Goal: Navigation & Orientation: Find specific page/section

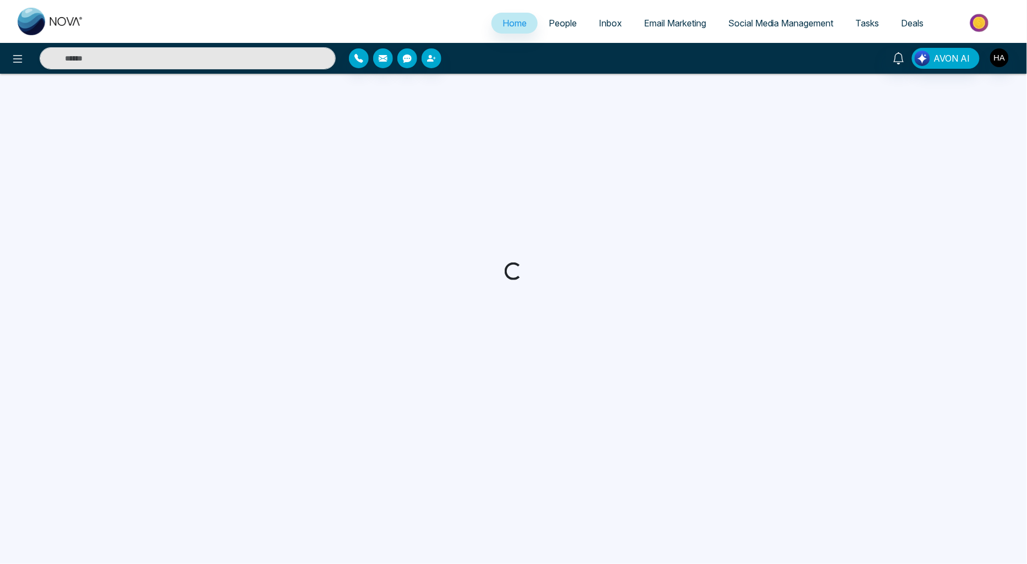
select select "*"
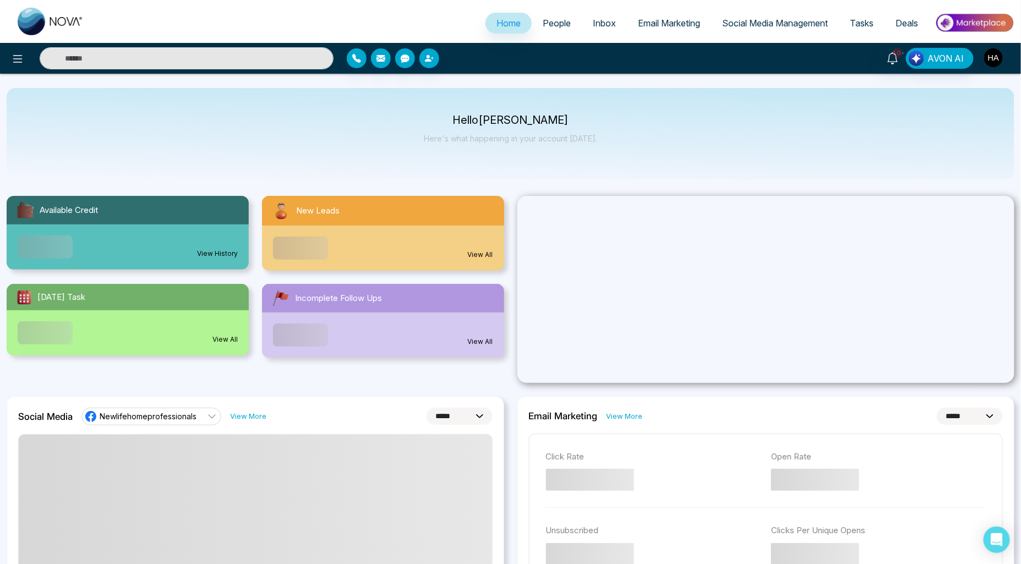
click at [994, 51] on img "button" at bounding box center [993, 57] width 19 height 19
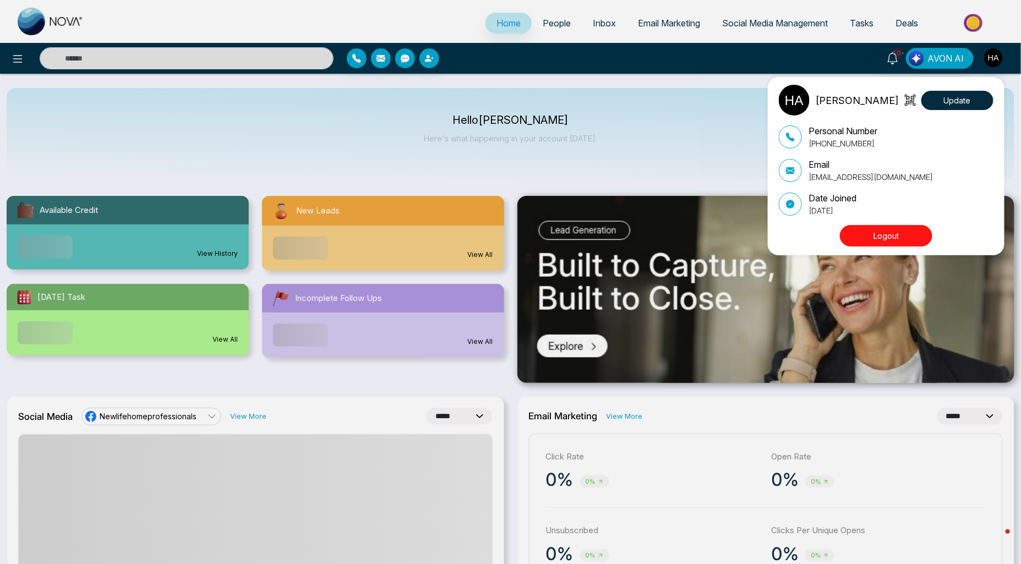
click at [688, 50] on div "[PERSON_NAME] Update Personal Number [PHONE_NUMBER] Email [EMAIL_ADDRESS][DOMAI…" at bounding box center [510, 282] width 1021 height 564
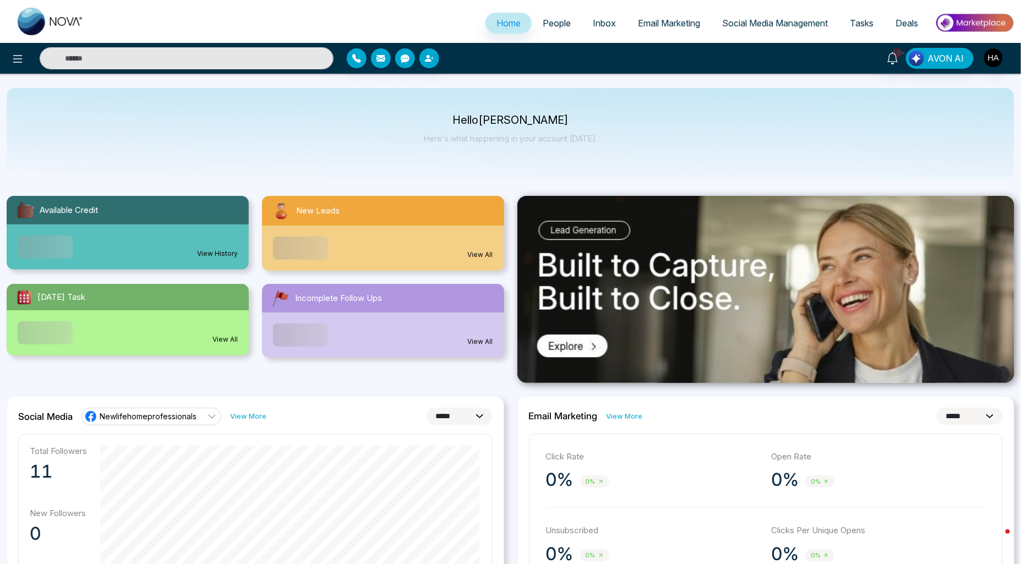
click at [543, 25] on span "People" at bounding box center [557, 23] width 28 height 11
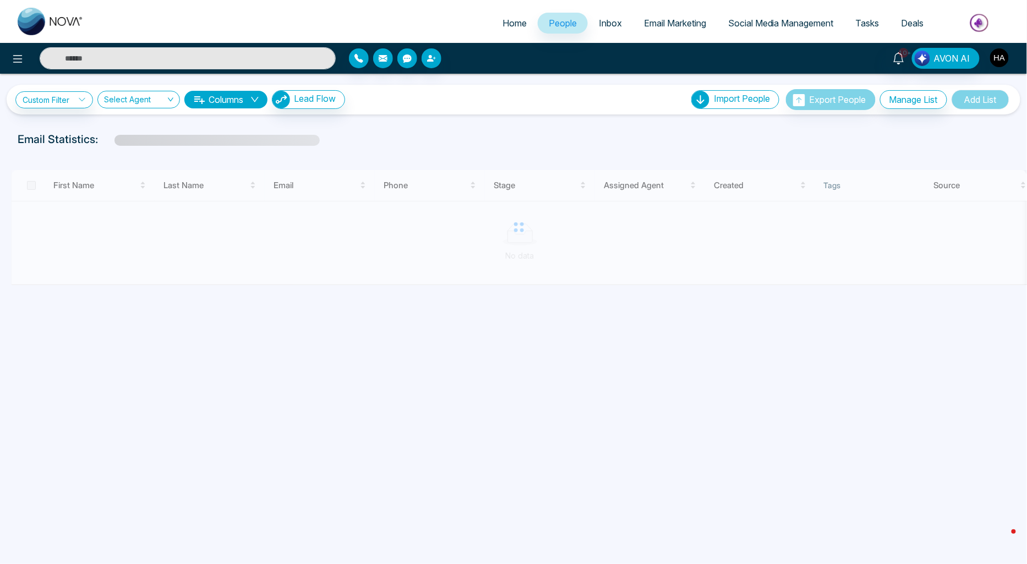
click at [1004, 59] on img "button" at bounding box center [999, 57] width 19 height 19
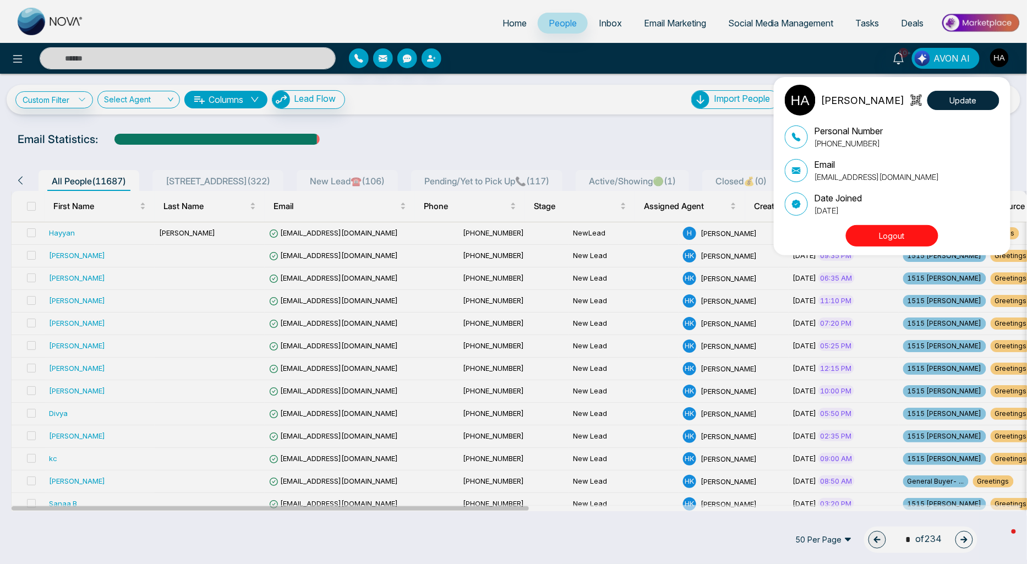
click at [917, 225] on button "Logout" at bounding box center [892, 235] width 92 height 21
